Goal: Navigation & Orientation: Find specific page/section

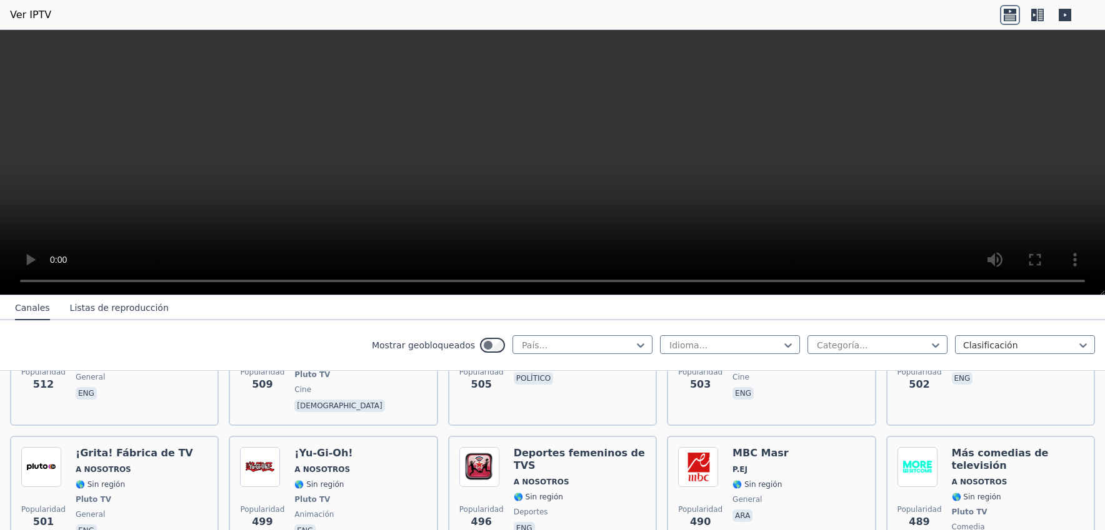
scroll to position [4248, 0]
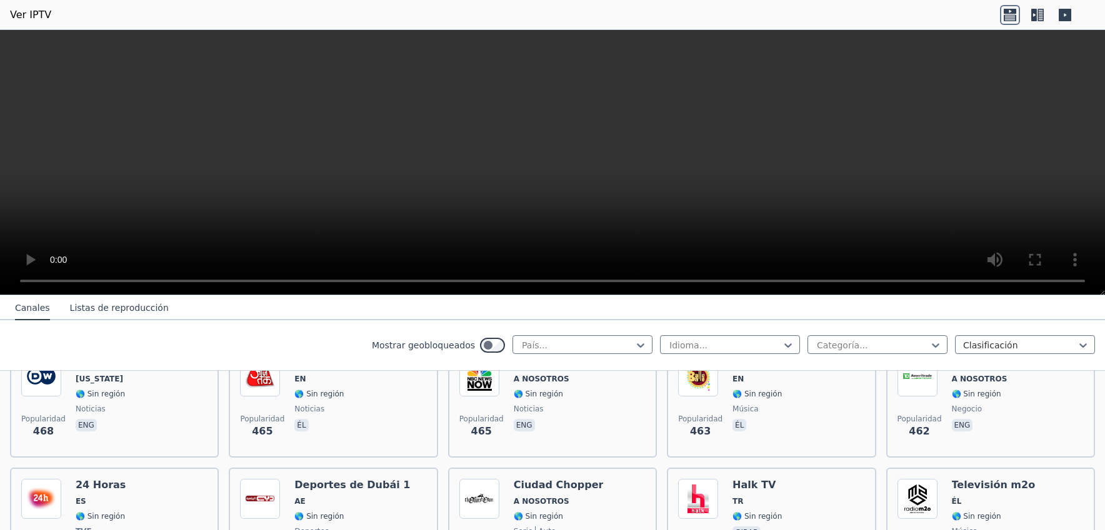
click at [1016, 19] on icon at bounding box center [1010, 15] width 20 height 20
click at [31, 12] on font "Ver IPTV" at bounding box center [30, 15] width 41 height 12
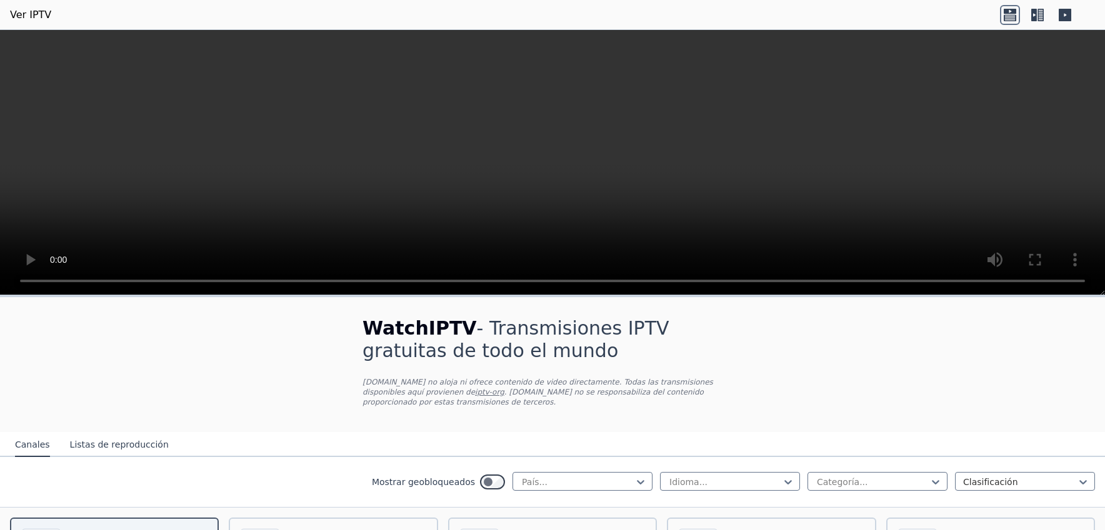
click at [31, 12] on font "Ver IPTV" at bounding box center [30, 15] width 41 height 12
click at [25, 13] on font "Ver IPTV" at bounding box center [30, 15] width 41 height 12
click at [1070, 14] on icon at bounding box center [1064, 15] width 12 height 12
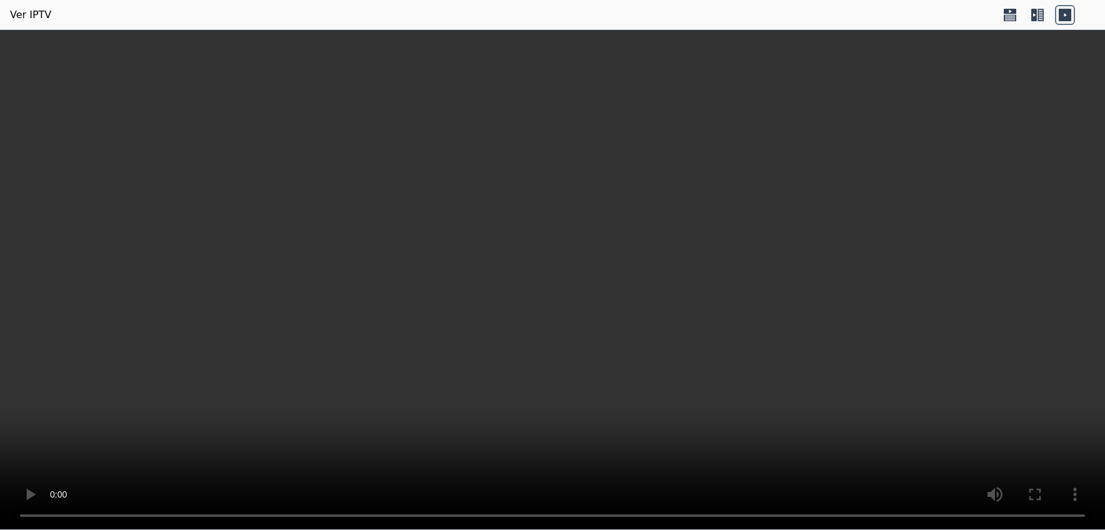
click at [1069, 15] on icon at bounding box center [1064, 15] width 12 height 12
click at [1063, 16] on icon at bounding box center [1064, 15] width 12 height 12
